Goal: Transaction & Acquisition: Obtain resource

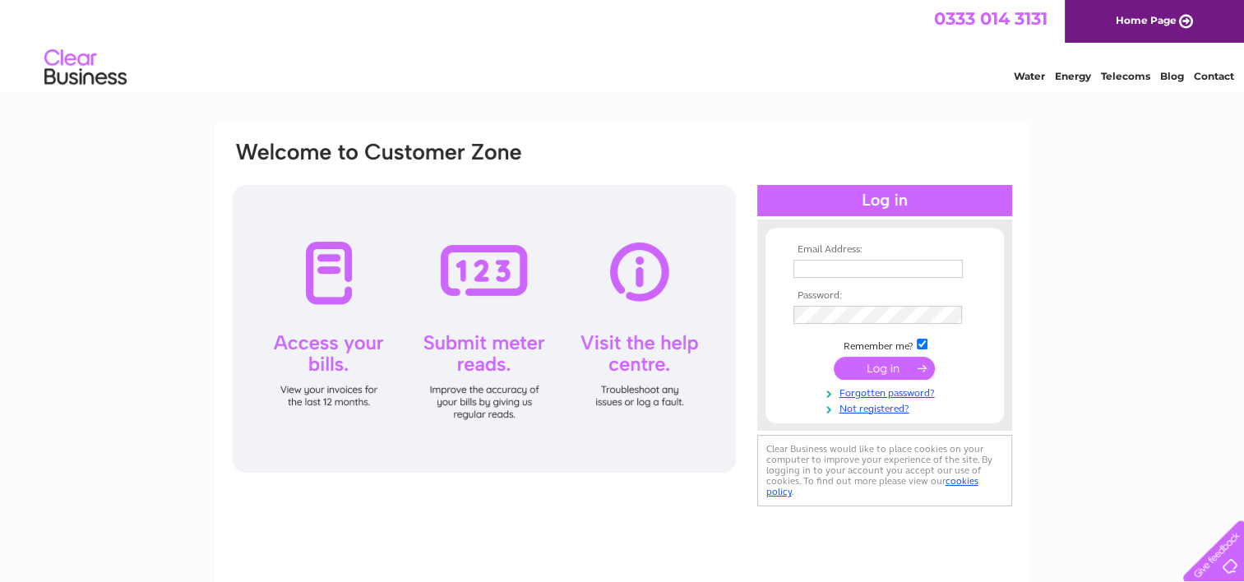
type input "[EMAIL_ADDRESS][DOMAIN_NAME]"
click at [886, 365] on input "submit" at bounding box center [884, 368] width 101 height 23
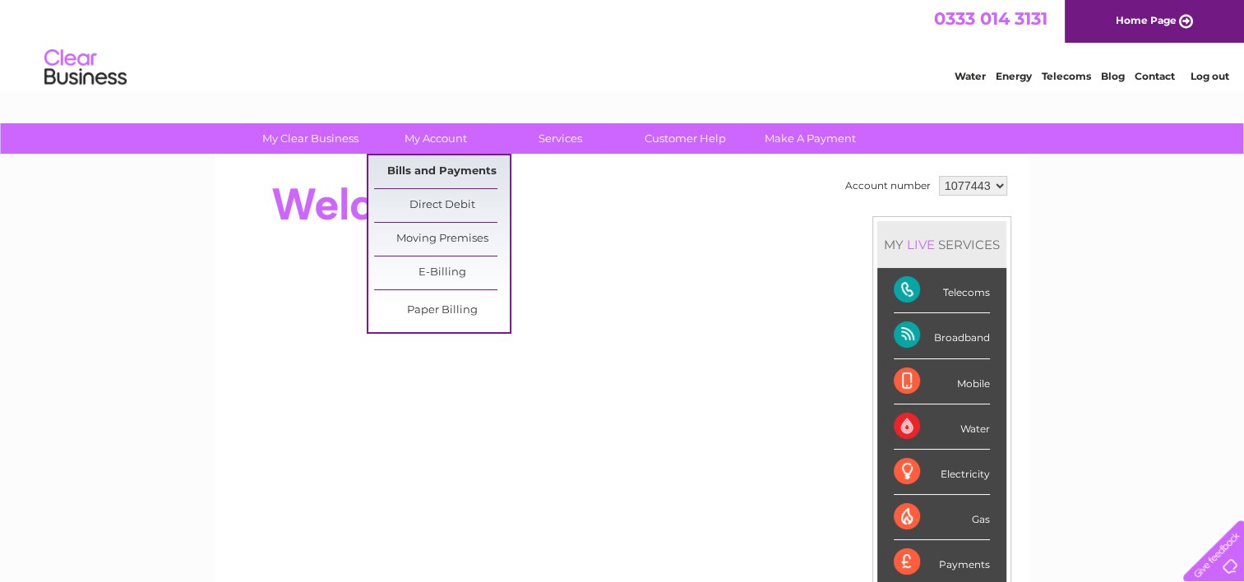
click at [454, 164] on link "Bills and Payments" at bounding box center [442, 171] width 136 height 33
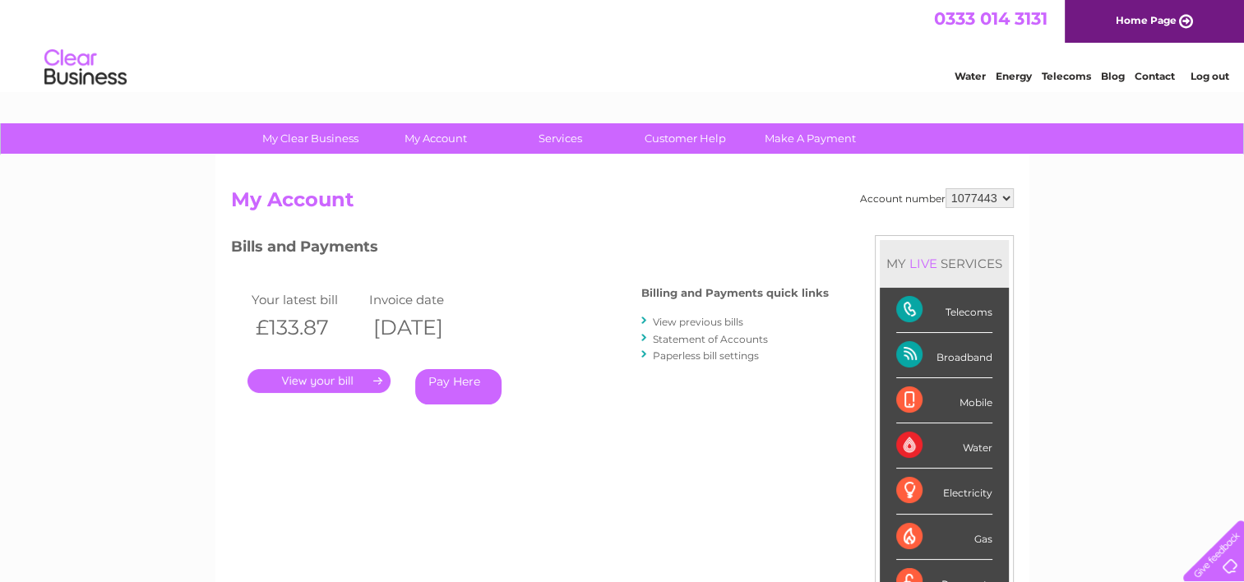
click at [355, 379] on link "." at bounding box center [318, 381] width 143 height 24
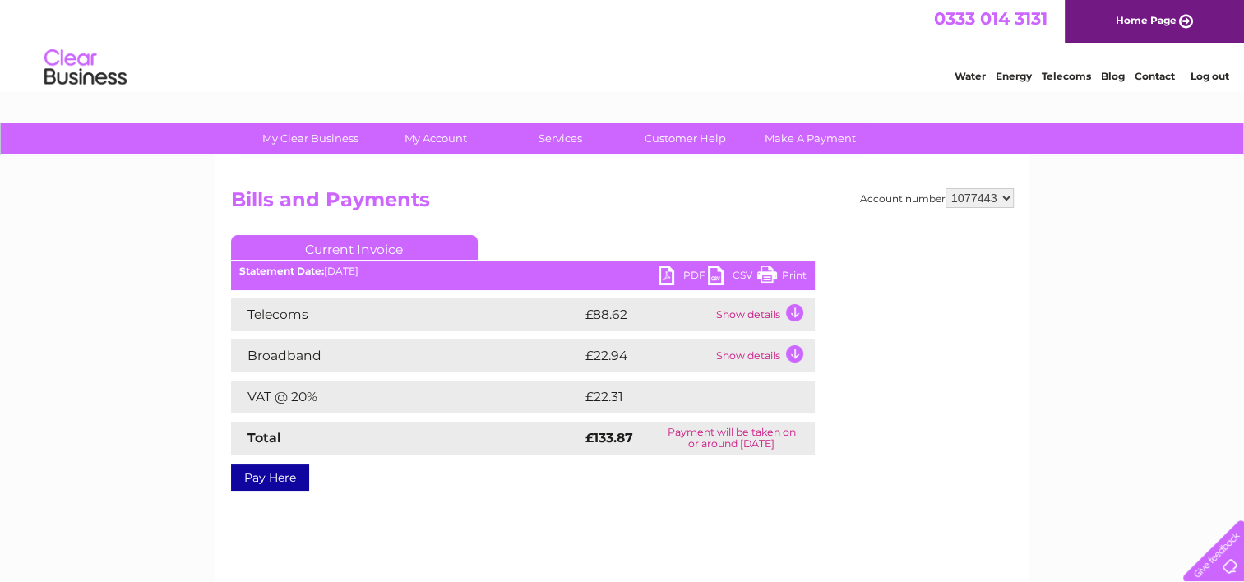
click at [664, 276] on link "PDF" at bounding box center [683, 278] width 49 height 24
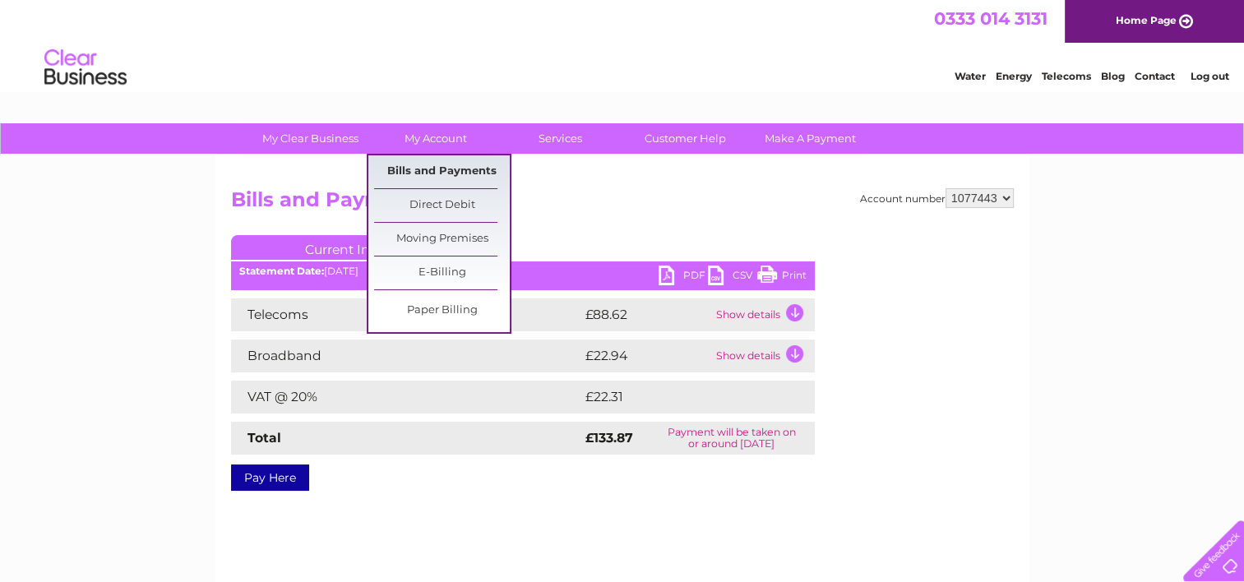
click at [436, 168] on link "Bills and Payments" at bounding box center [442, 171] width 136 height 33
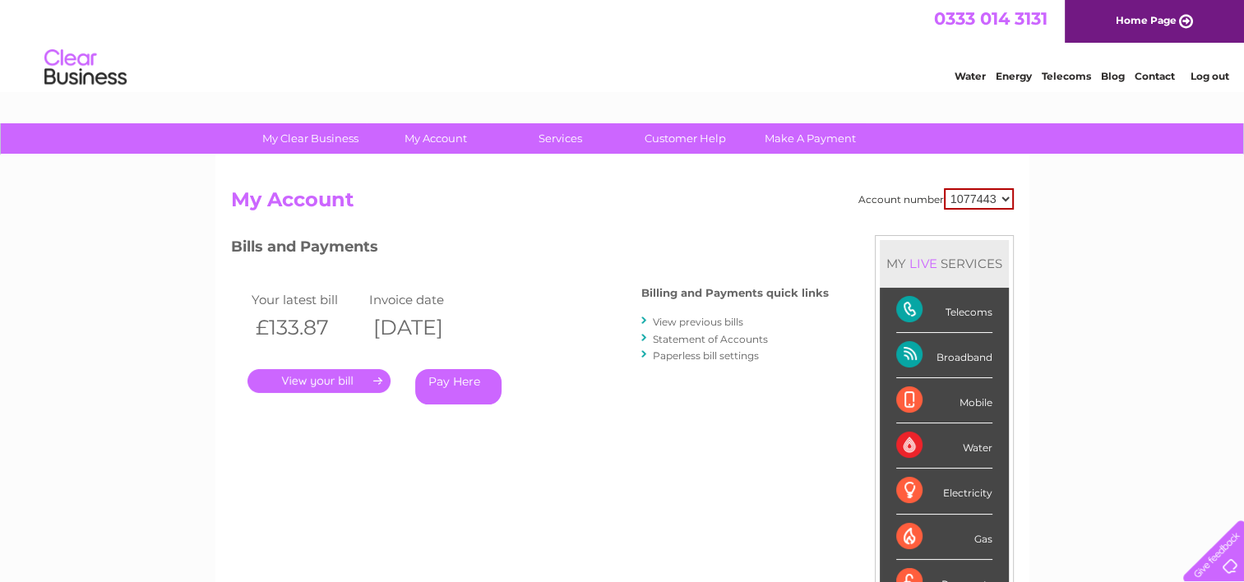
click at [713, 321] on link "View previous bills" at bounding box center [698, 322] width 90 height 12
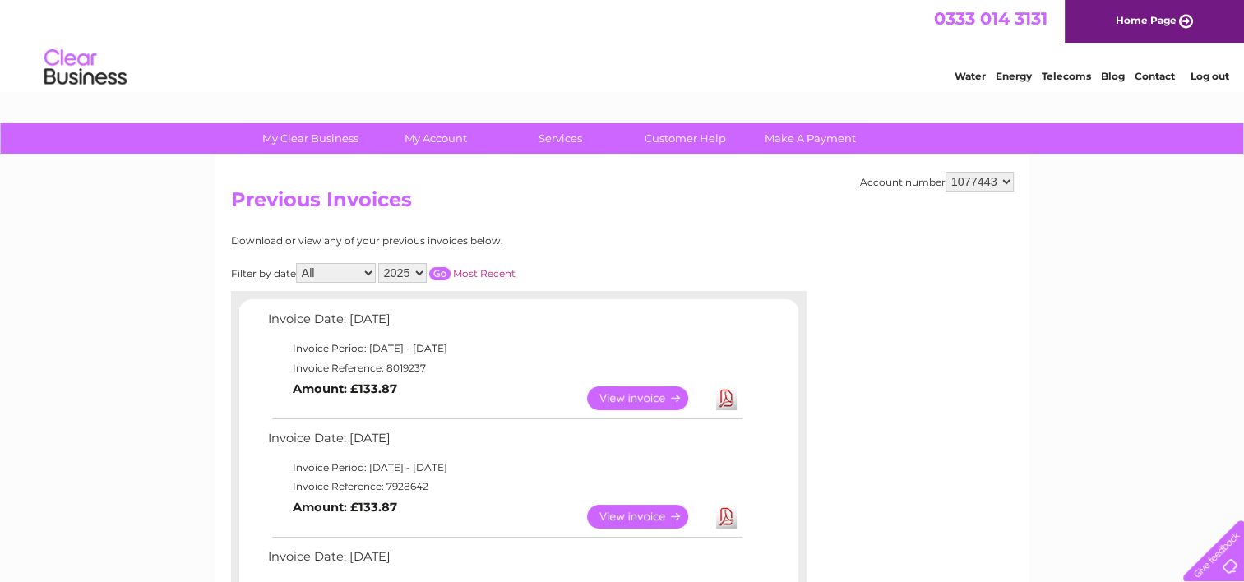
click at [625, 516] on link "View" at bounding box center [647, 517] width 121 height 24
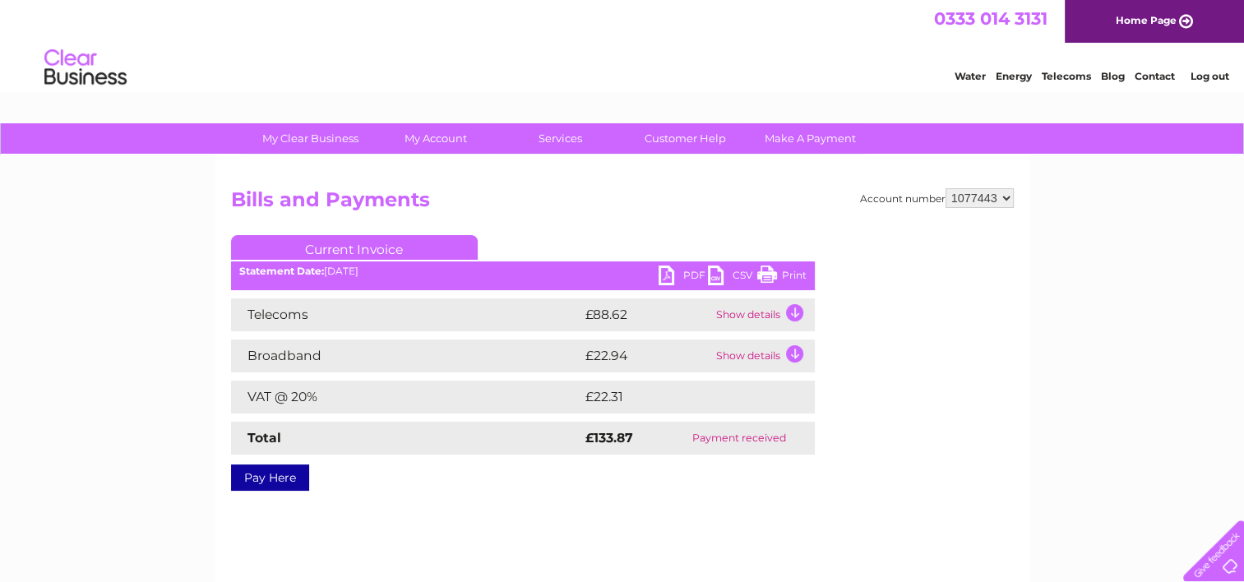
click at [672, 275] on link "PDF" at bounding box center [683, 278] width 49 height 24
